Goal: Find specific page/section: Find specific page/section

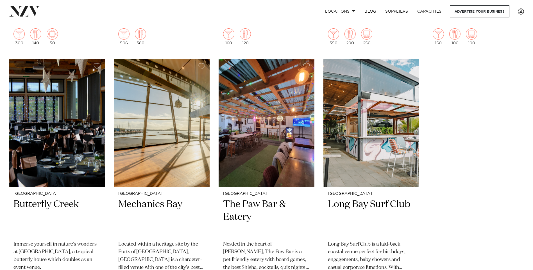
scroll to position [3765, 0]
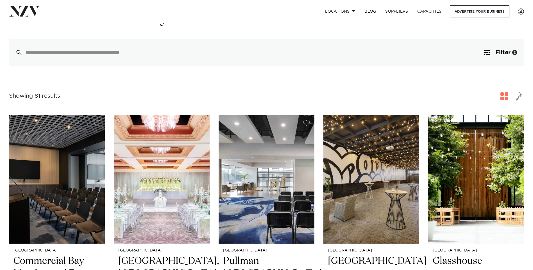
scroll to position [112, 0]
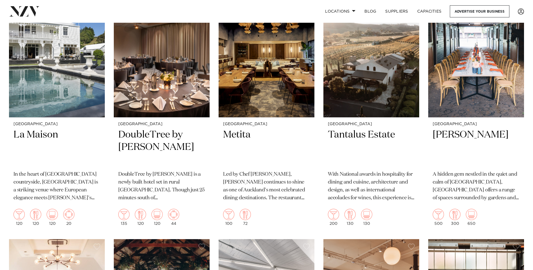
scroll to position [3428, 0]
